Goal: Find specific page/section: Find specific page/section

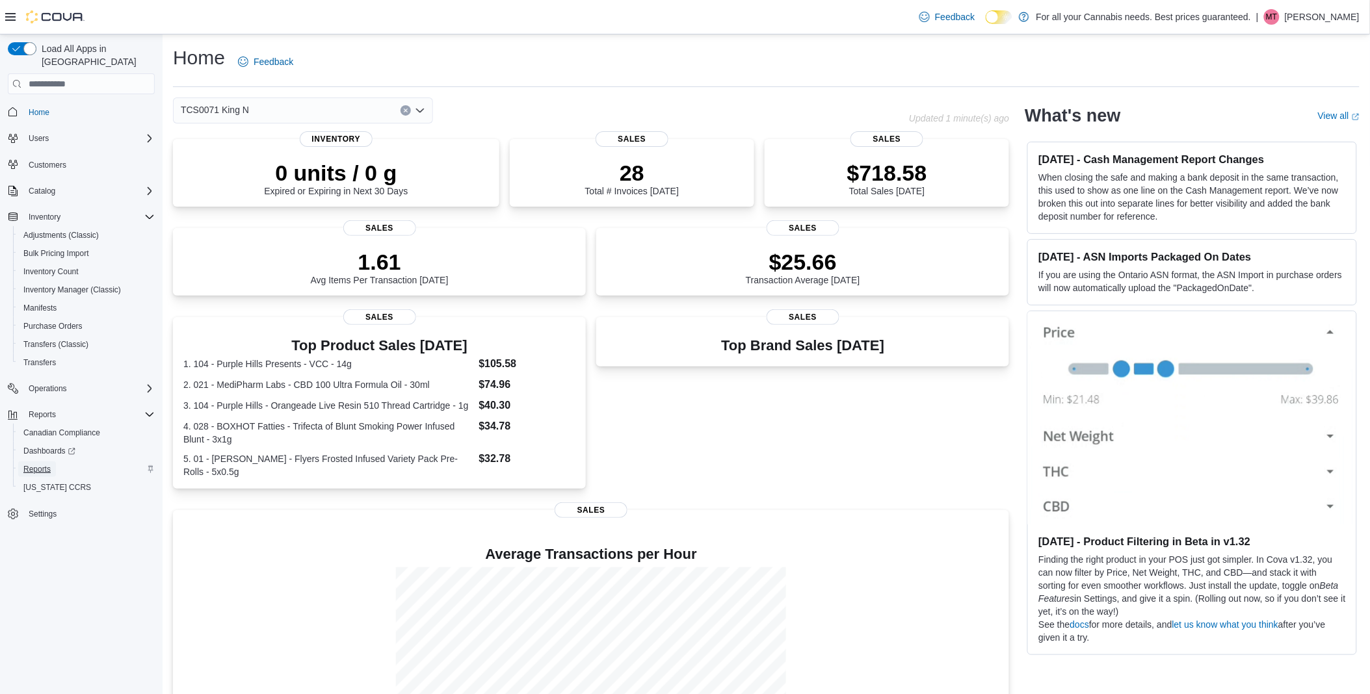
click at [18, 462] on link "Reports" at bounding box center [37, 470] width 38 height 16
